Goal: Transaction & Acquisition: Purchase product/service

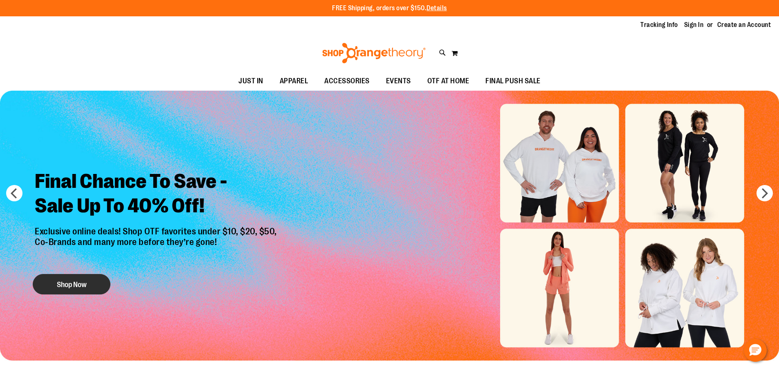
click at [81, 280] on button "Shop Now" at bounding box center [72, 284] width 78 height 20
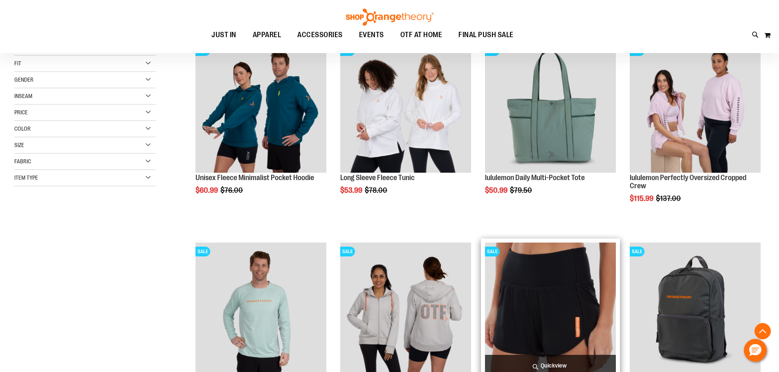
scroll to position [245, 0]
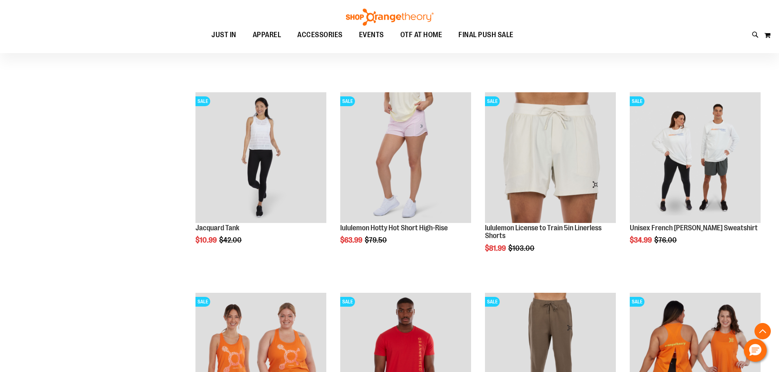
scroll to position [899, 0]
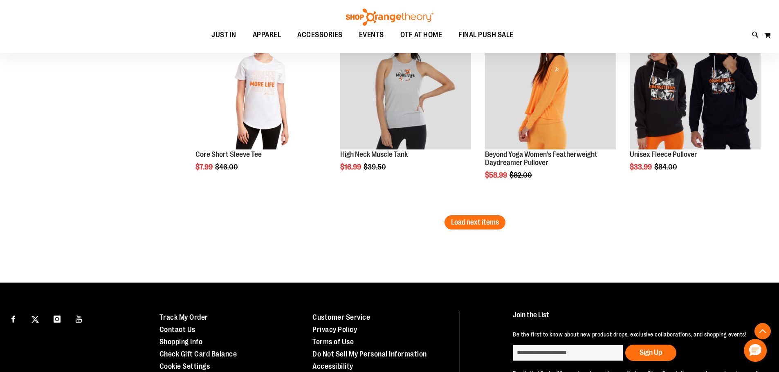
scroll to position [1757, 0]
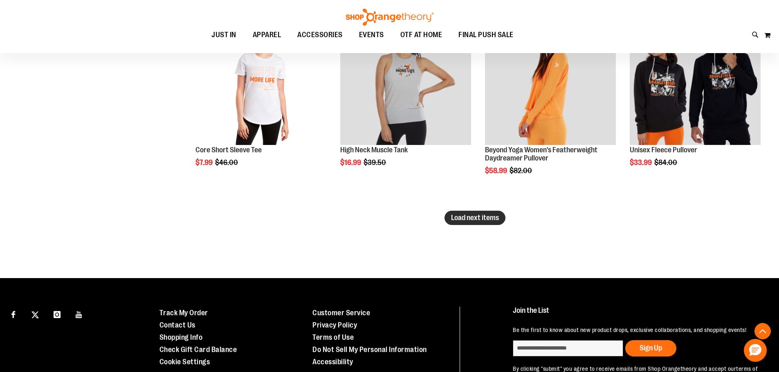
click at [469, 221] on span "Load next items" at bounding box center [475, 218] width 48 height 8
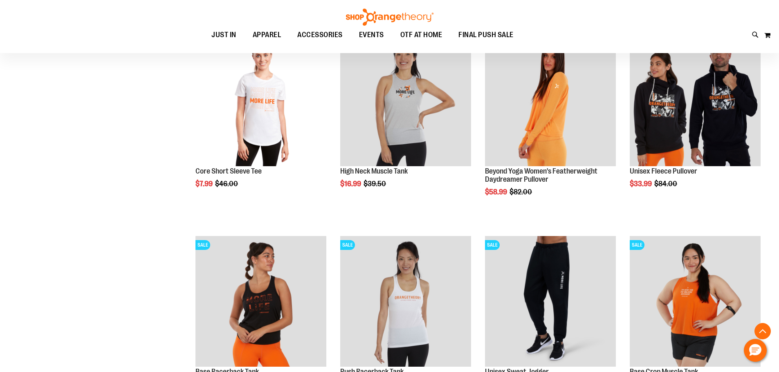
scroll to position [1716, 0]
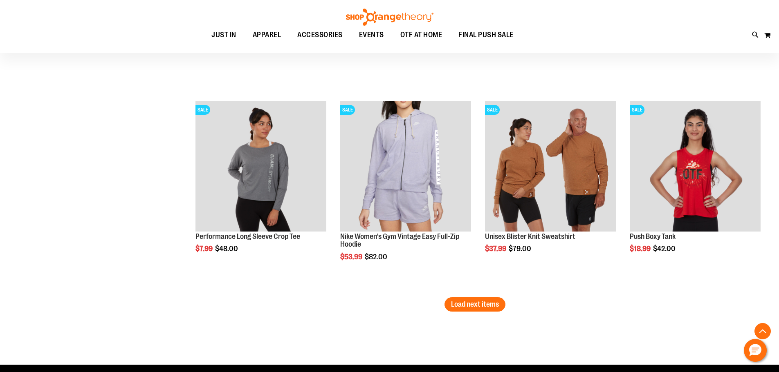
scroll to position [2288, 0]
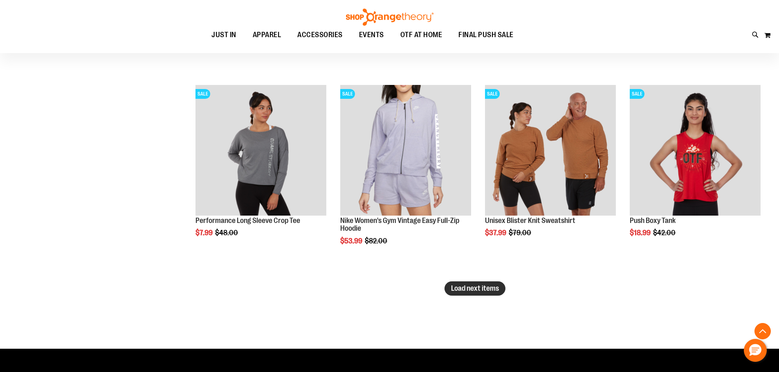
click at [491, 291] on span "Load next items" at bounding box center [475, 288] width 48 height 8
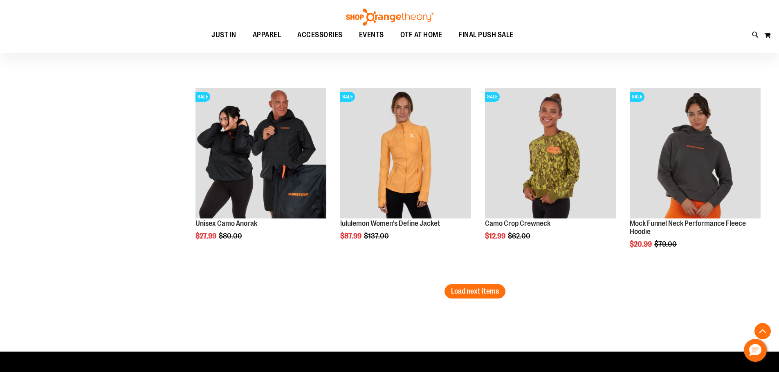
scroll to position [2901, 0]
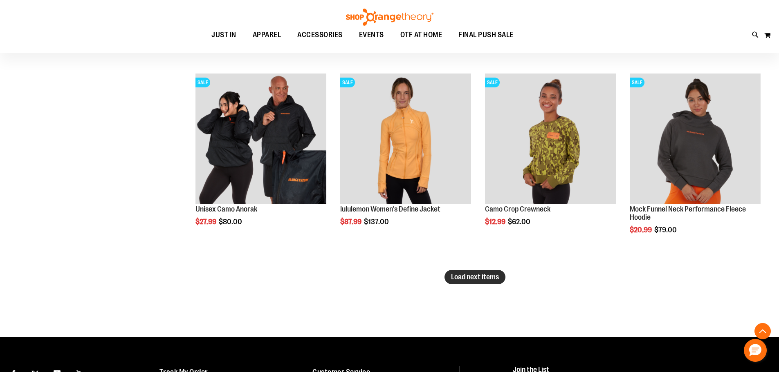
click at [473, 281] on span "Load next items" at bounding box center [475, 277] width 48 height 8
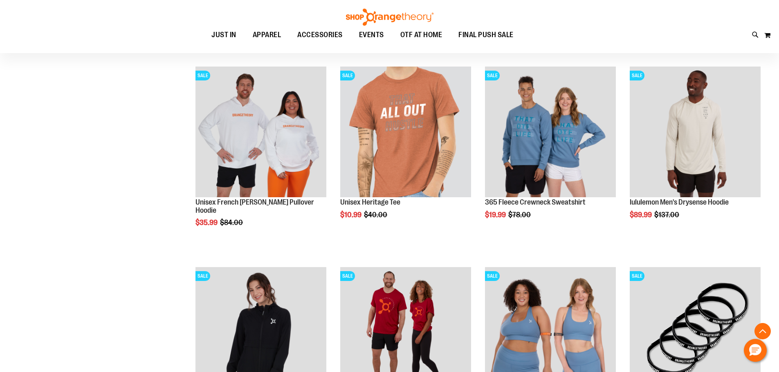
scroll to position [3392, 0]
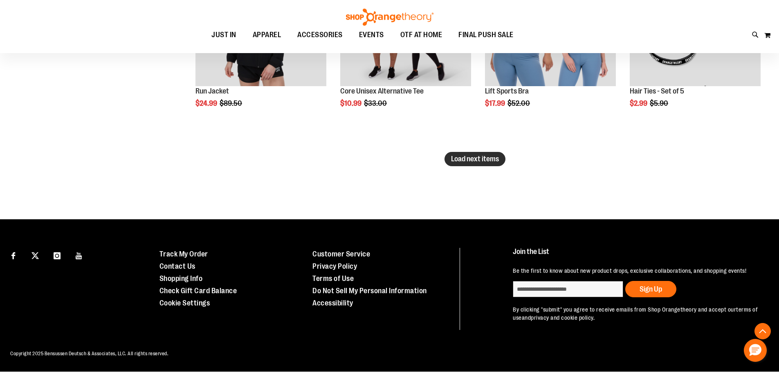
click at [481, 155] on span "Load next items" at bounding box center [475, 159] width 48 height 8
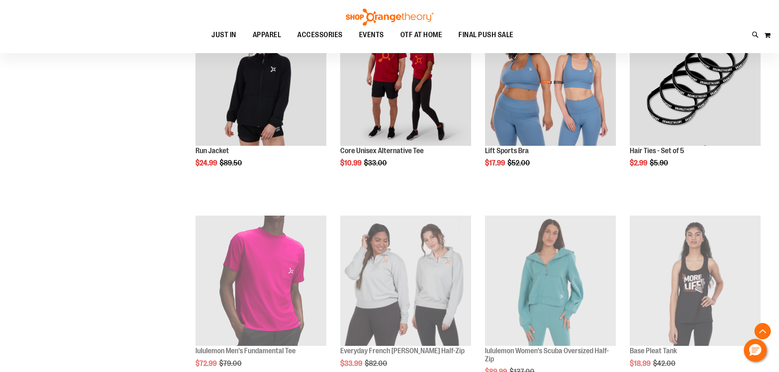
scroll to position [3548, 0]
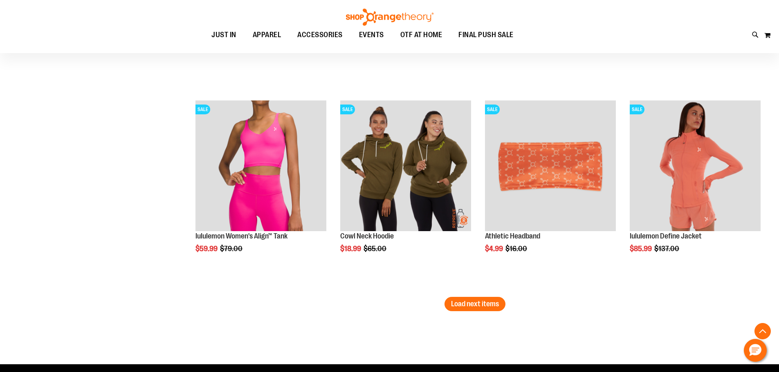
scroll to position [4079, 0]
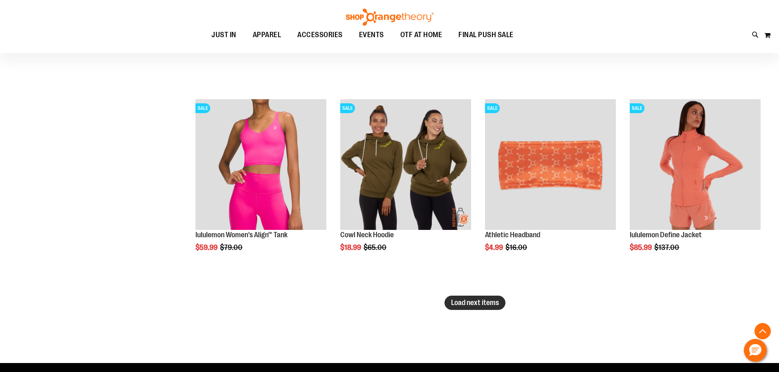
click at [475, 302] on span "Load next items" at bounding box center [475, 303] width 48 height 8
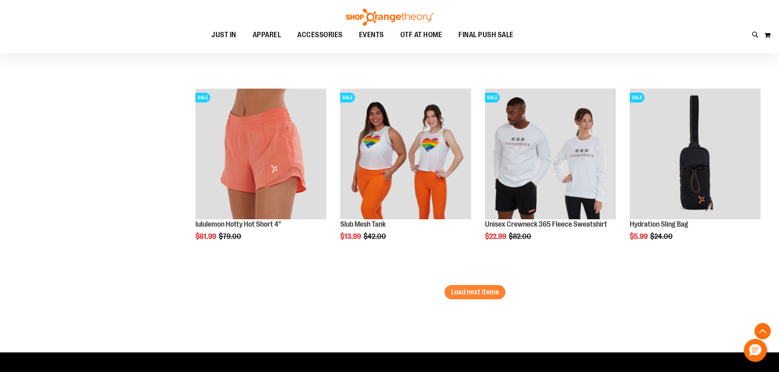
scroll to position [4692, 0]
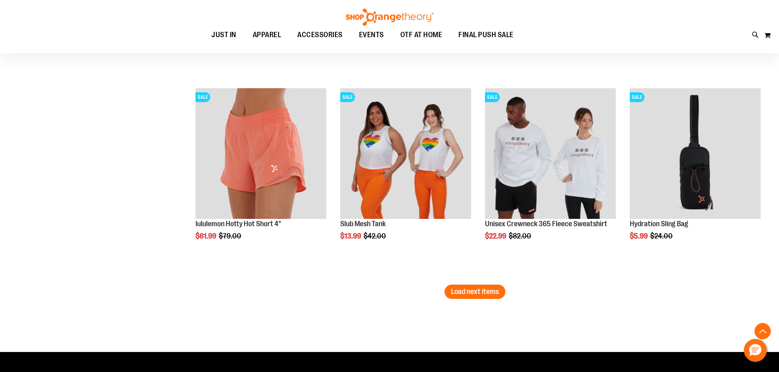
click at [488, 294] on span "Load next items" at bounding box center [475, 292] width 48 height 8
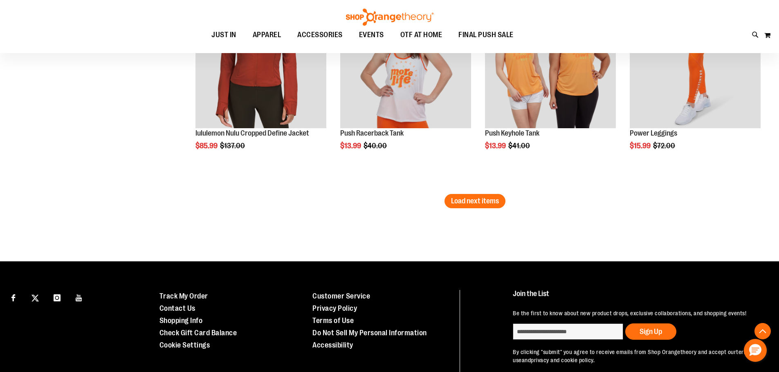
scroll to position [5387, 0]
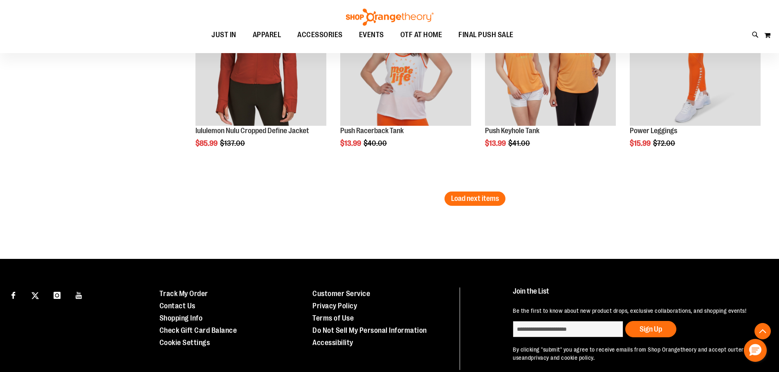
drag, startPoint x: 476, startPoint y: 200, endPoint x: 449, endPoint y: 199, distance: 27.0
click at [477, 200] on span "Load next items" at bounding box center [475, 199] width 48 height 8
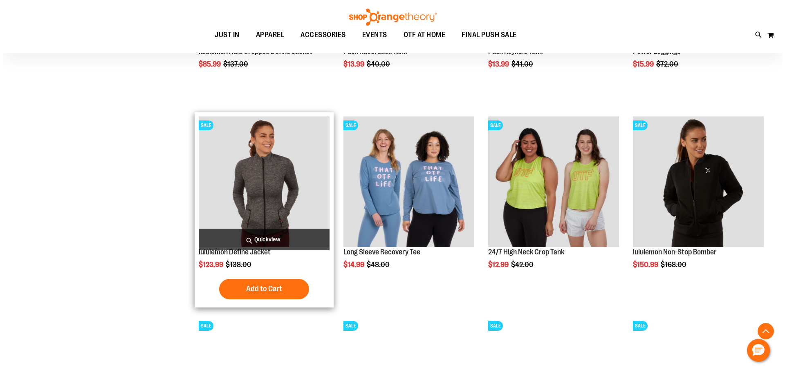
scroll to position [5469, 0]
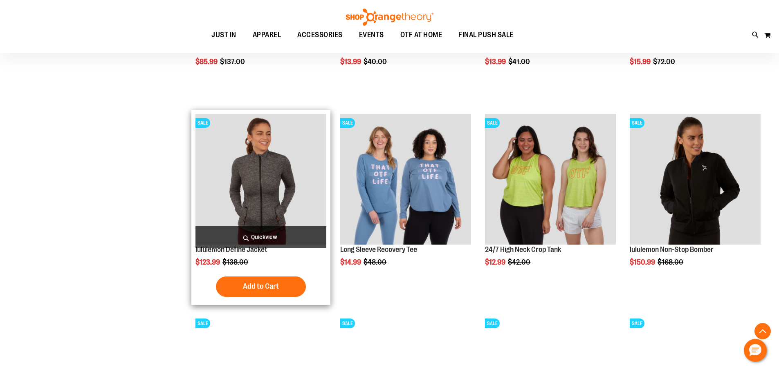
click at [266, 239] on span "Quickview" at bounding box center [260, 237] width 131 height 22
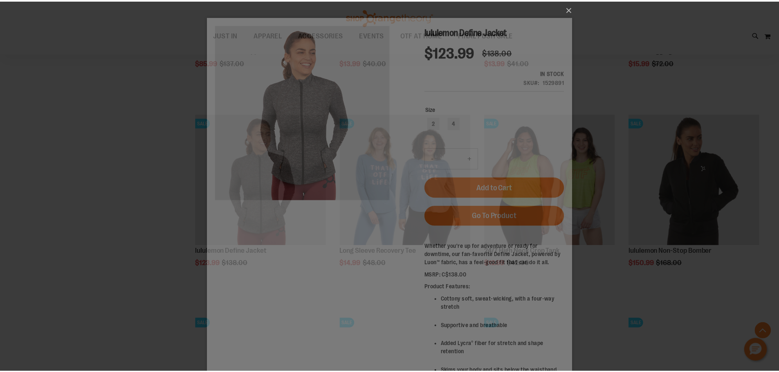
scroll to position [0, 0]
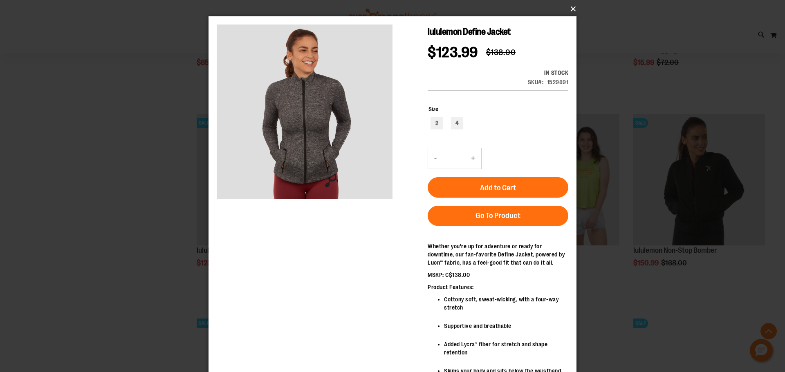
drag, startPoint x: 572, startPoint y: 9, endPoint x: 360, endPoint y: 2, distance: 212.2
click at [572, 8] on button "×" at bounding box center [395, 9] width 368 height 18
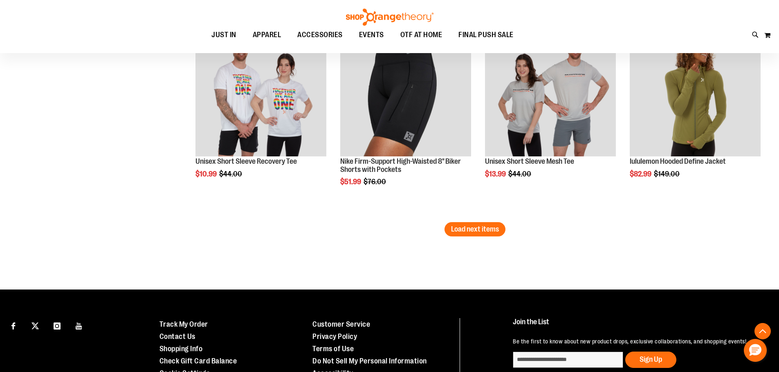
scroll to position [5959, 0]
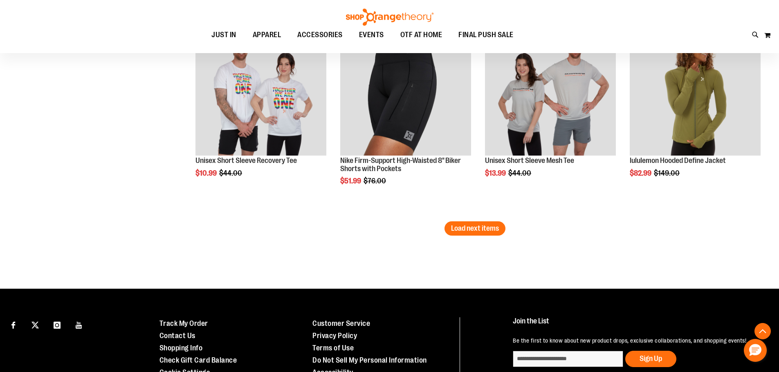
drag, startPoint x: 477, startPoint y: 230, endPoint x: 438, endPoint y: 224, distance: 40.1
click at [477, 230] on span "Load next items" at bounding box center [475, 228] width 48 height 8
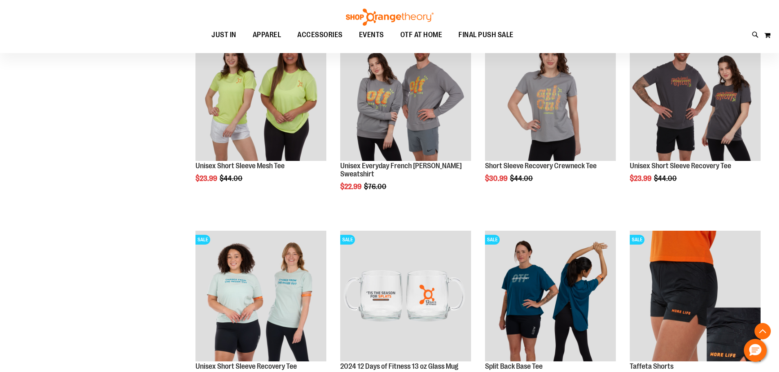
scroll to position [6480, 0]
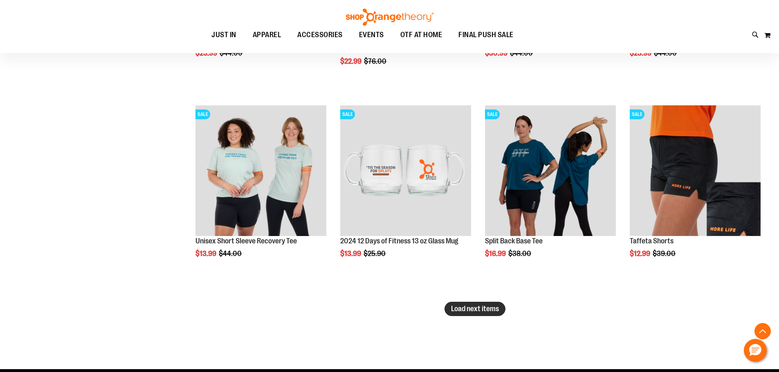
click at [482, 309] on span "Load next items" at bounding box center [475, 309] width 48 height 8
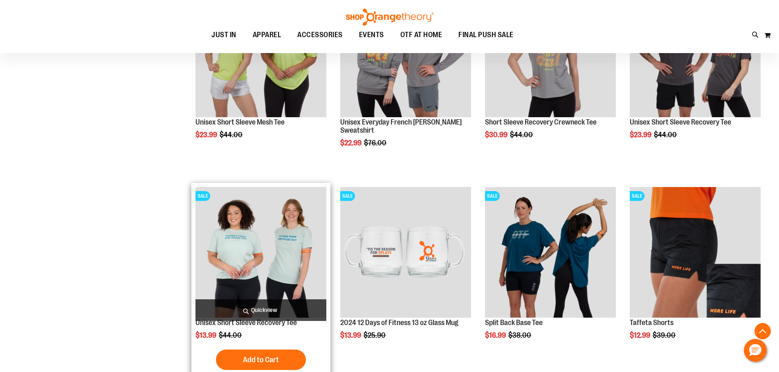
scroll to position [6562, 0]
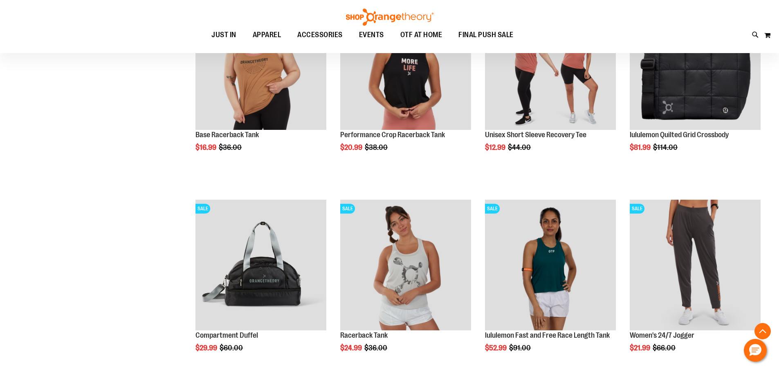
scroll to position [6930, 0]
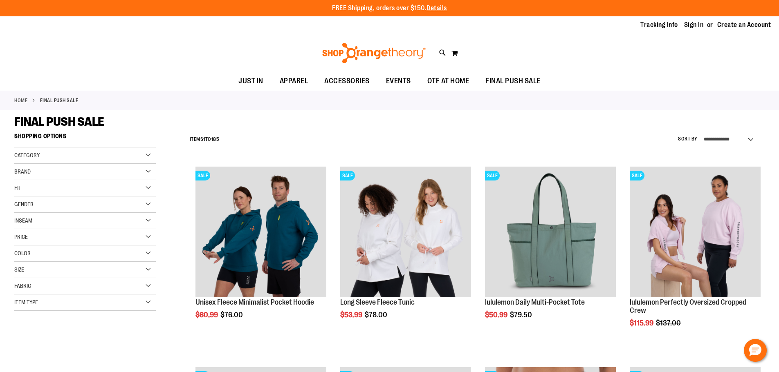
click at [746, 142] on select "**********" at bounding box center [729, 139] width 57 height 13
select select "*********"
click at [701, 133] on select "**********" at bounding box center [729, 139] width 57 height 13
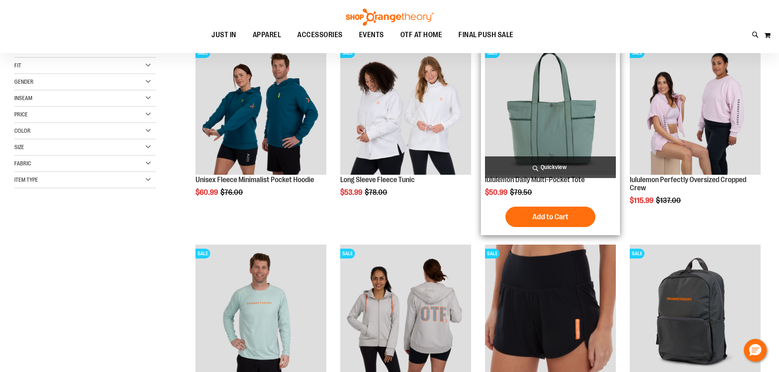
scroll to position [129, 0]
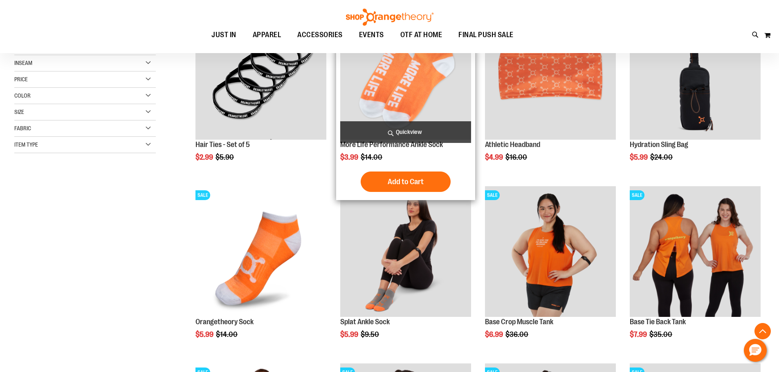
scroll to position [293, 0]
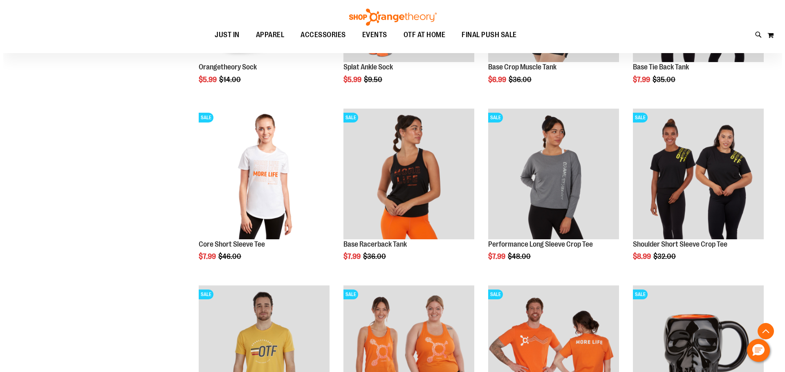
scroll to position [415, 0]
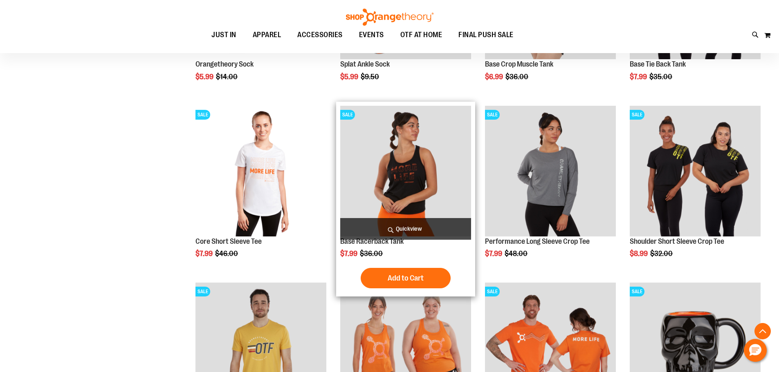
click at [422, 228] on span "Quickview" at bounding box center [405, 229] width 131 height 22
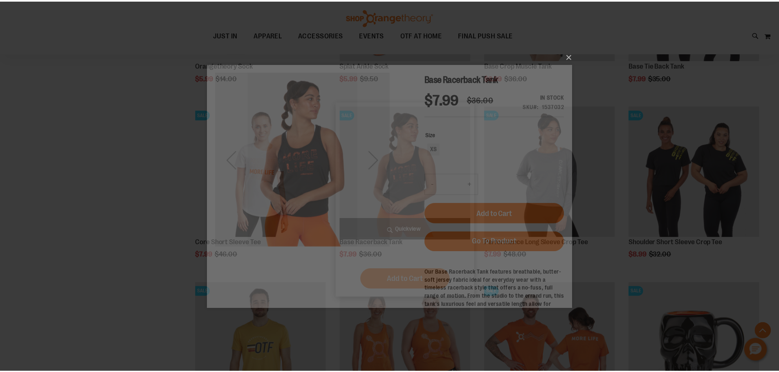
scroll to position [0, 0]
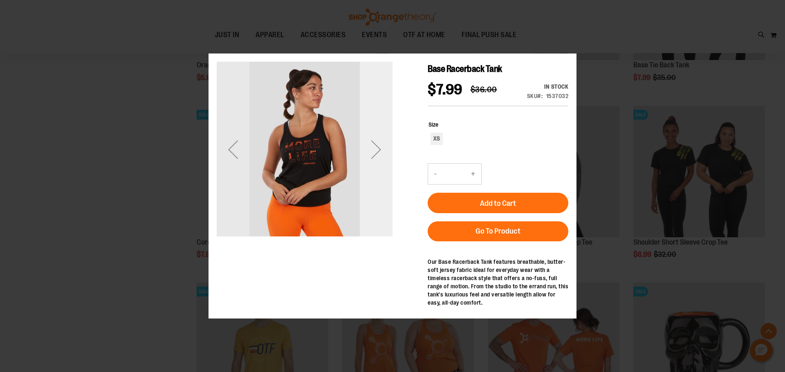
click at [382, 170] on div "Next" at bounding box center [376, 149] width 33 height 176
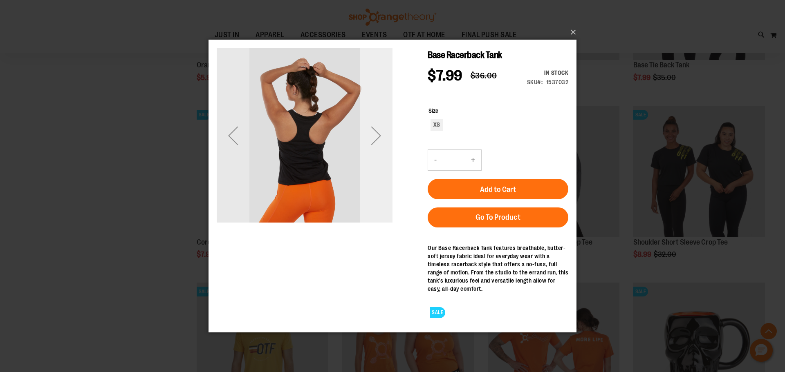
click at [375, 137] on div "Next" at bounding box center [376, 135] width 33 height 33
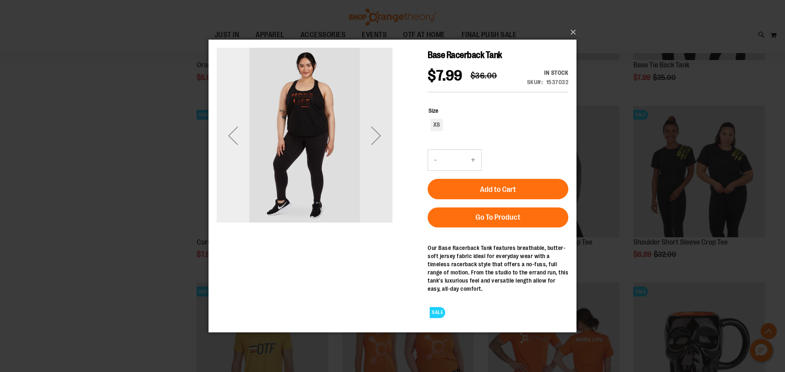
click at [224, 139] on div "Previous" at bounding box center [233, 135] width 33 height 33
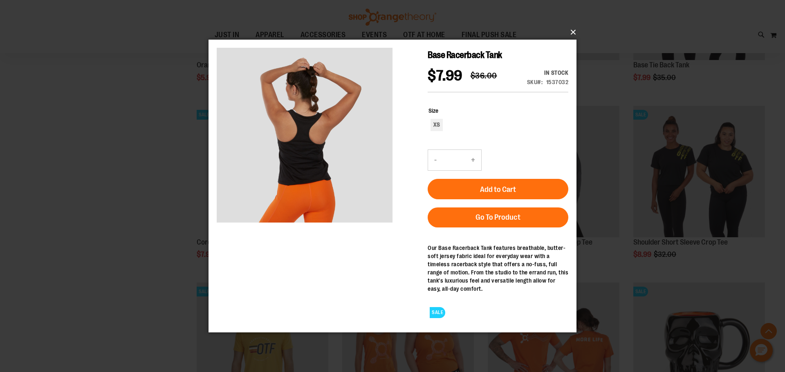
click at [573, 34] on button "×" at bounding box center [395, 32] width 368 height 18
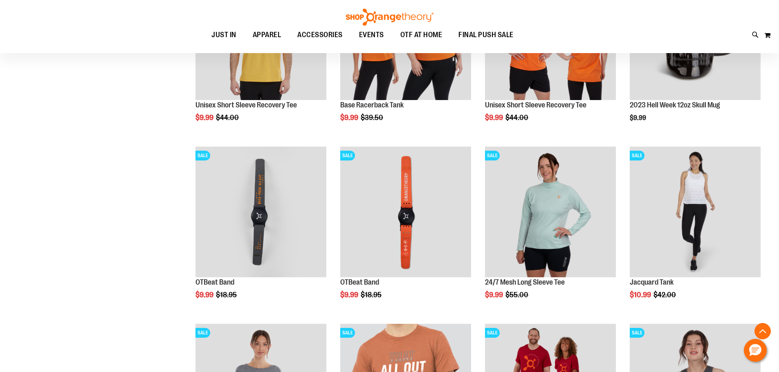
scroll to position [742, 0]
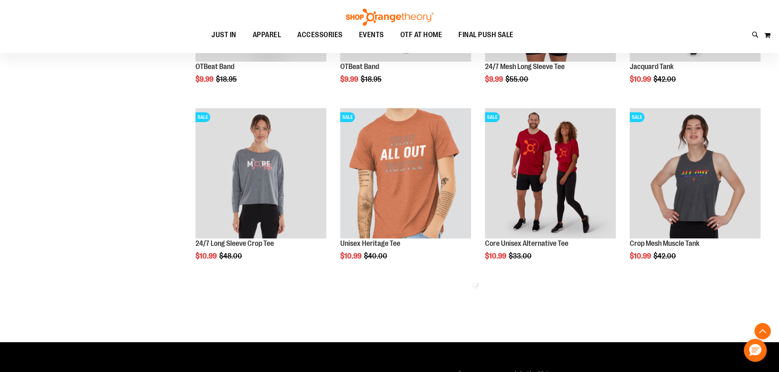
scroll to position [947, 0]
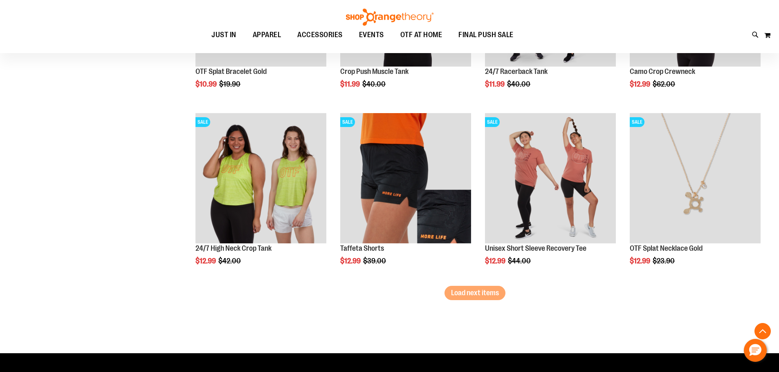
scroll to position [1478, 0]
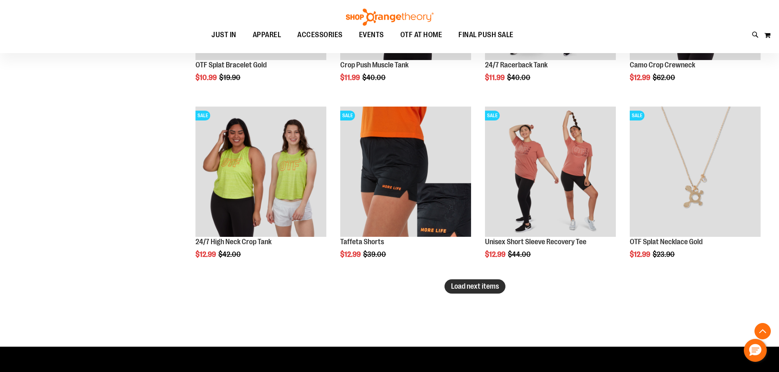
click at [465, 290] on span "Load next items" at bounding box center [475, 286] width 48 height 8
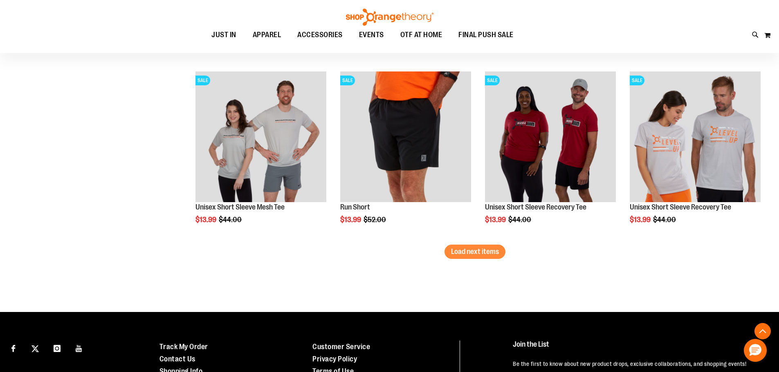
scroll to position [2057, 0]
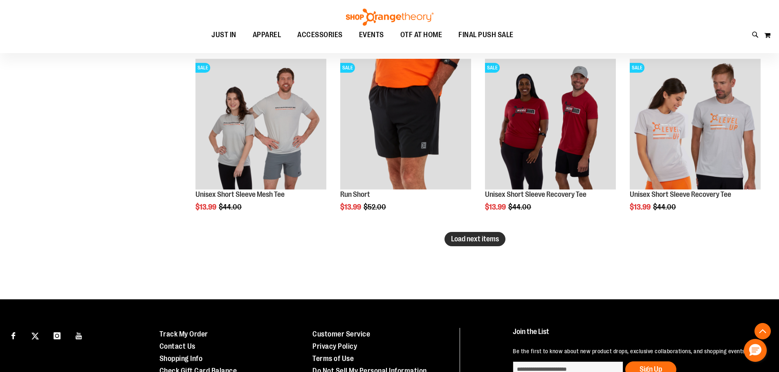
click at [483, 239] on span "Load next items" at bounding box center [475, 239] width 48 height 8
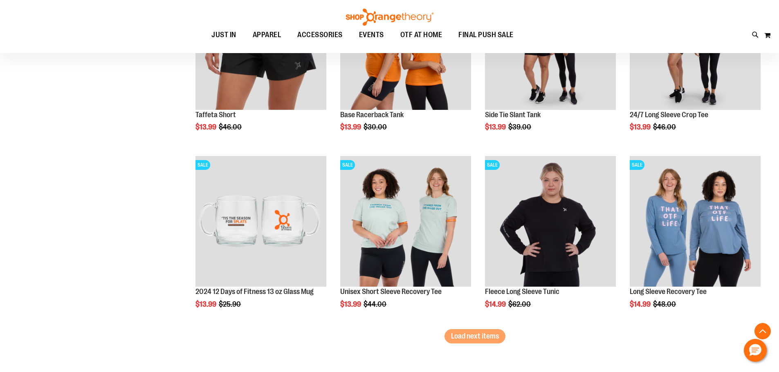
scroll to position [2507, 0]
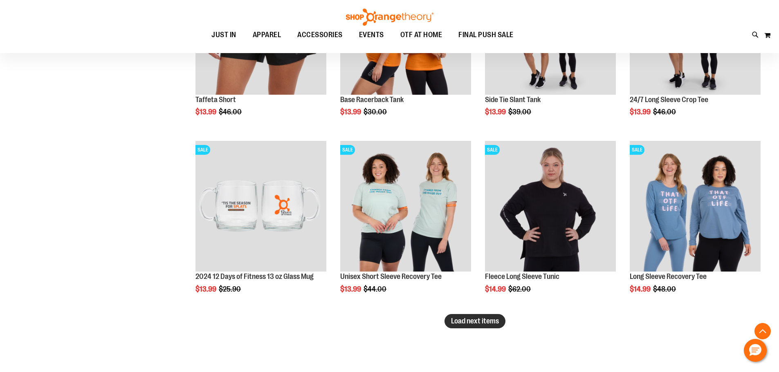
click at [485, 319] on span "Load next items" at bounding box center [475, 321] width 48 height 8
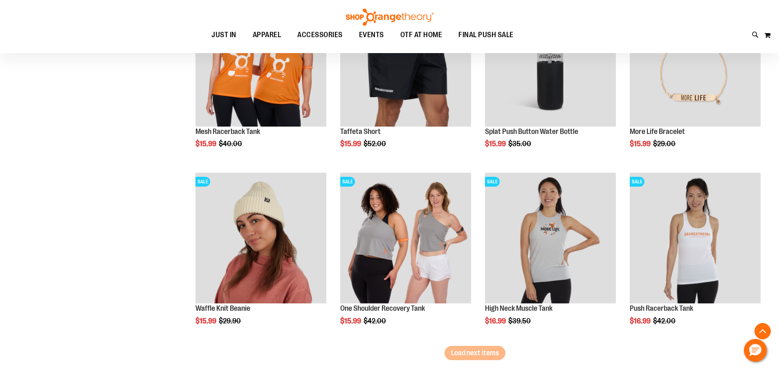
scroll to position [3038, 0]
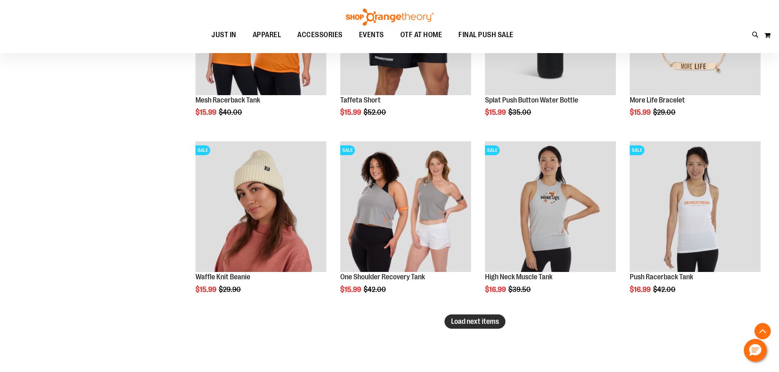
click at [488, 325] on span "Load next items" at bounding box center [475, 322] width 48 height 8
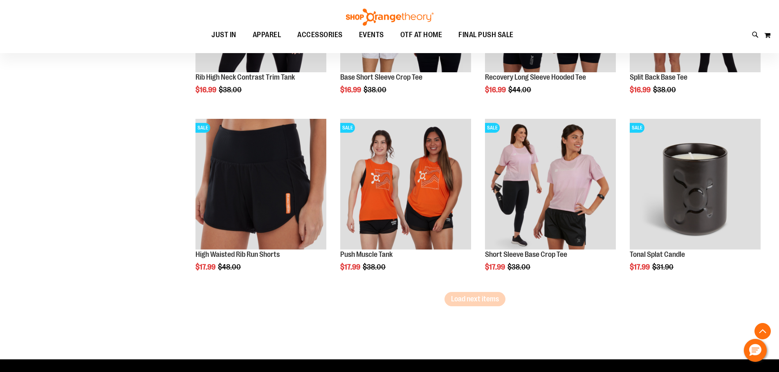
scroll to position [3610, 0]
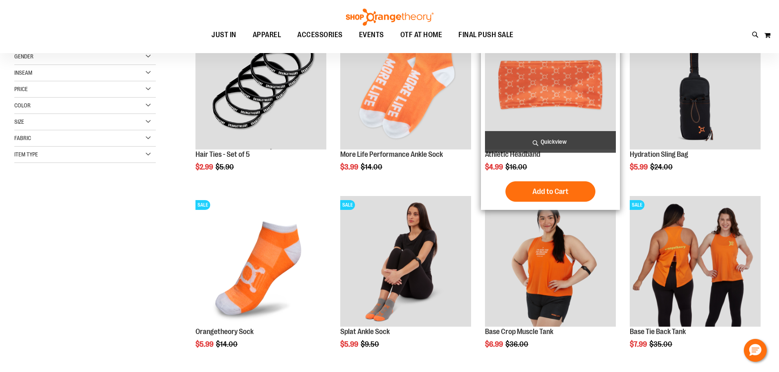
scroll to position [327, 0]
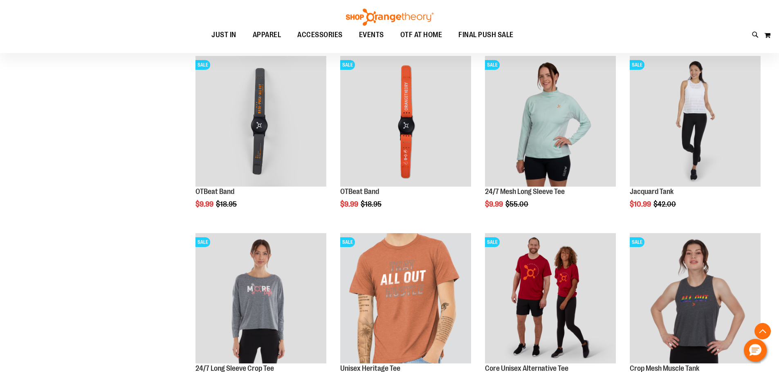
scroll to position [858, 0]
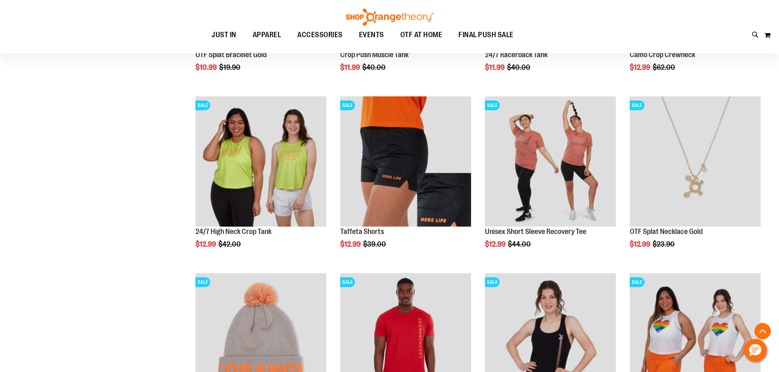
scroll to position [1593, 0]
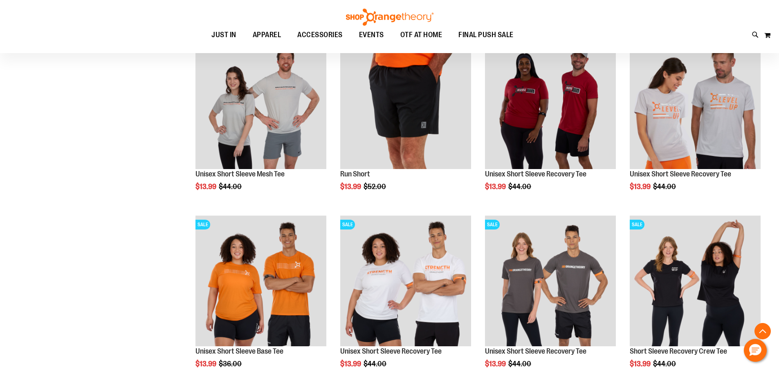
scroll to position [2084, 0]
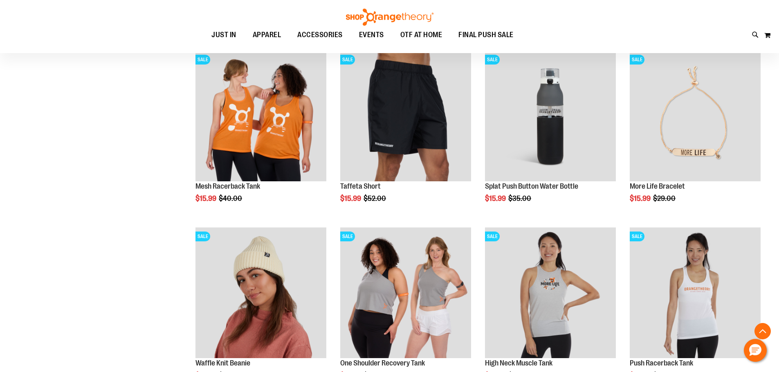
scroll to position [2983, 0]
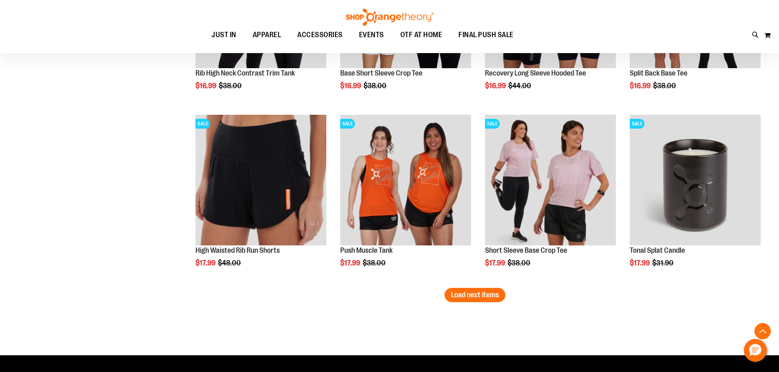
scroll to position [3740, 0]
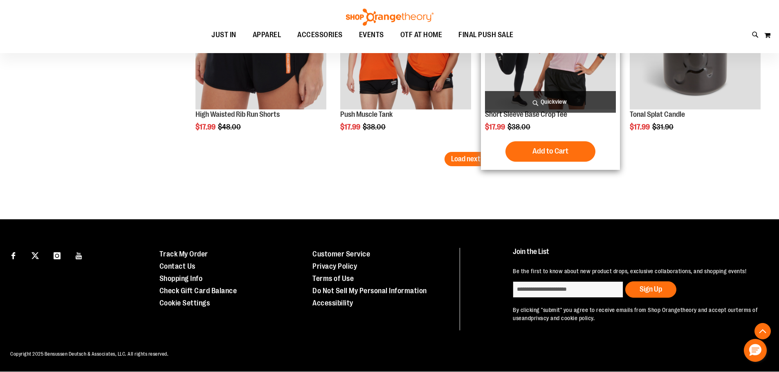
drag, startPoint x: 490, startPoint y: 149, endPoint x: 484, endPoint y: 148, distance: 6.1
click at [491, 155] on span "Load next items" at bounding box center [475, 159] width 48 height 8
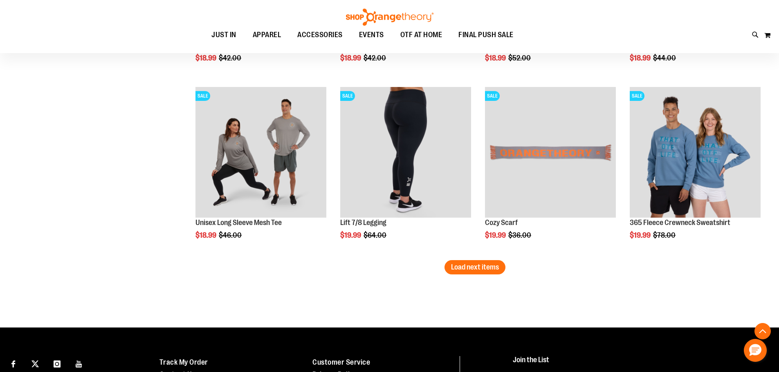
scroll to position [4027, 0]
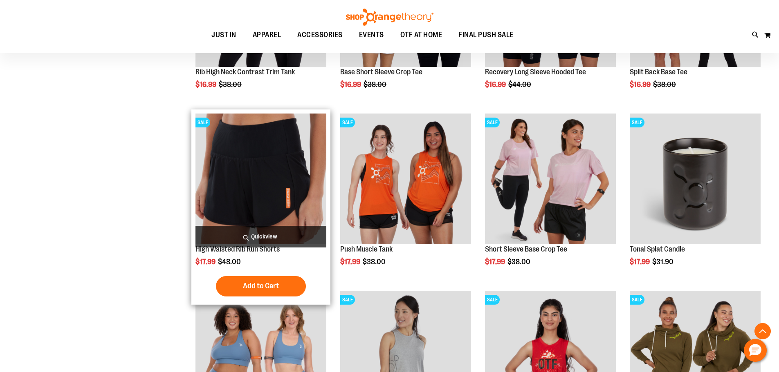
scroll to position [3700, 0]
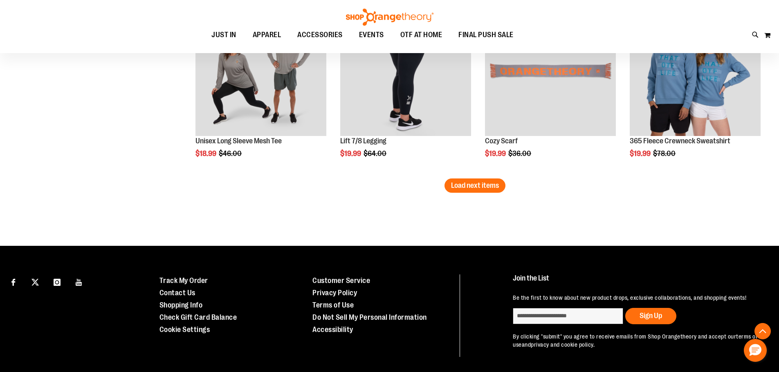
scroll to position [4272, 0]
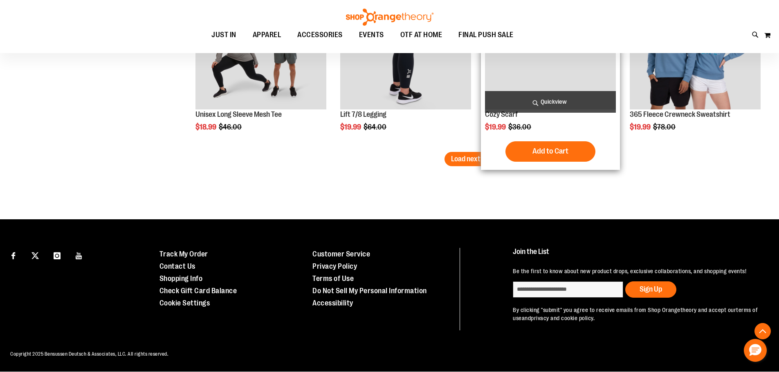
click at [482, 141] on div "SALE Cozy Scarf Special Price $19.99 Regular Price $36.00 Quickview Add to Cart…" at bounding box center [550, 72] width 139 height 195
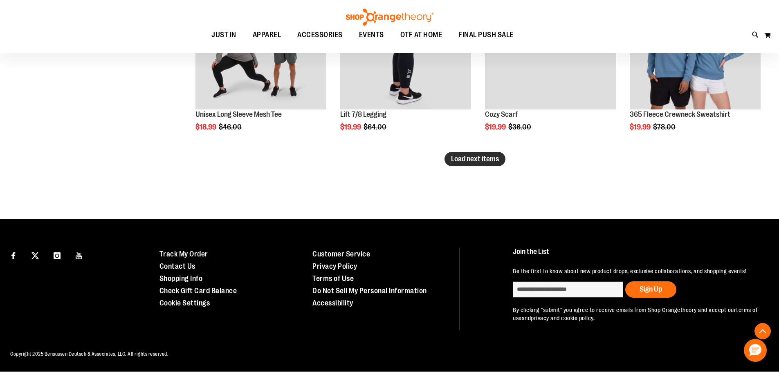
click at [459, 155] on span "Load next items" at bounding box center [475, 159] width 48 height 8
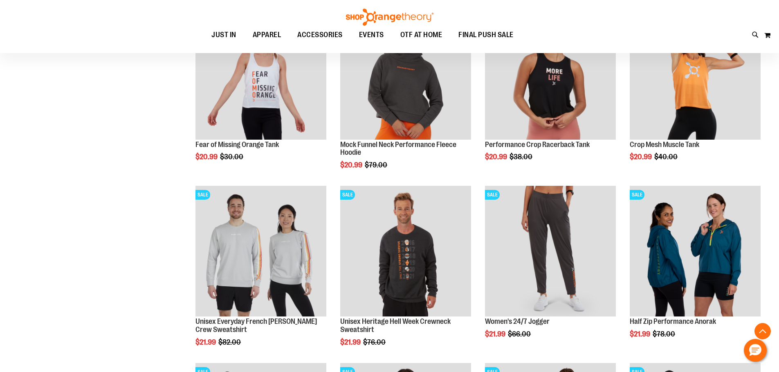
scroll to position [4552, 0]
